Goal: Find specific fact: Find specific page/section

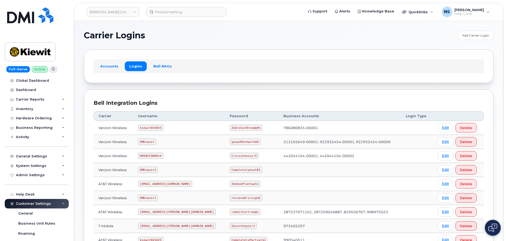
click at [230, 127] on code "ZebraCarBread@45" at bounding box center [246, 127] width 33 height 6
copy code "ZebraCarBread"
click at [231, 129] on code "ZebraCarBread@45" at bounding box center [246, 127] width 33 height 6
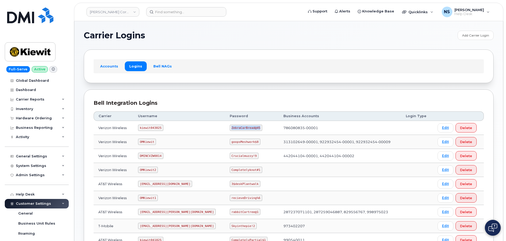
click at [231, 129] on code "ZebraCarBread@45" at bounding box center [246, 127] width 33 height 6
click at [154, 126] on code "kiewit043025" at bounding box center [150, 127] width 25 height 6
copy code "kiewit043025"
